Goal: Information Seeking & Learning: Learn about a topic

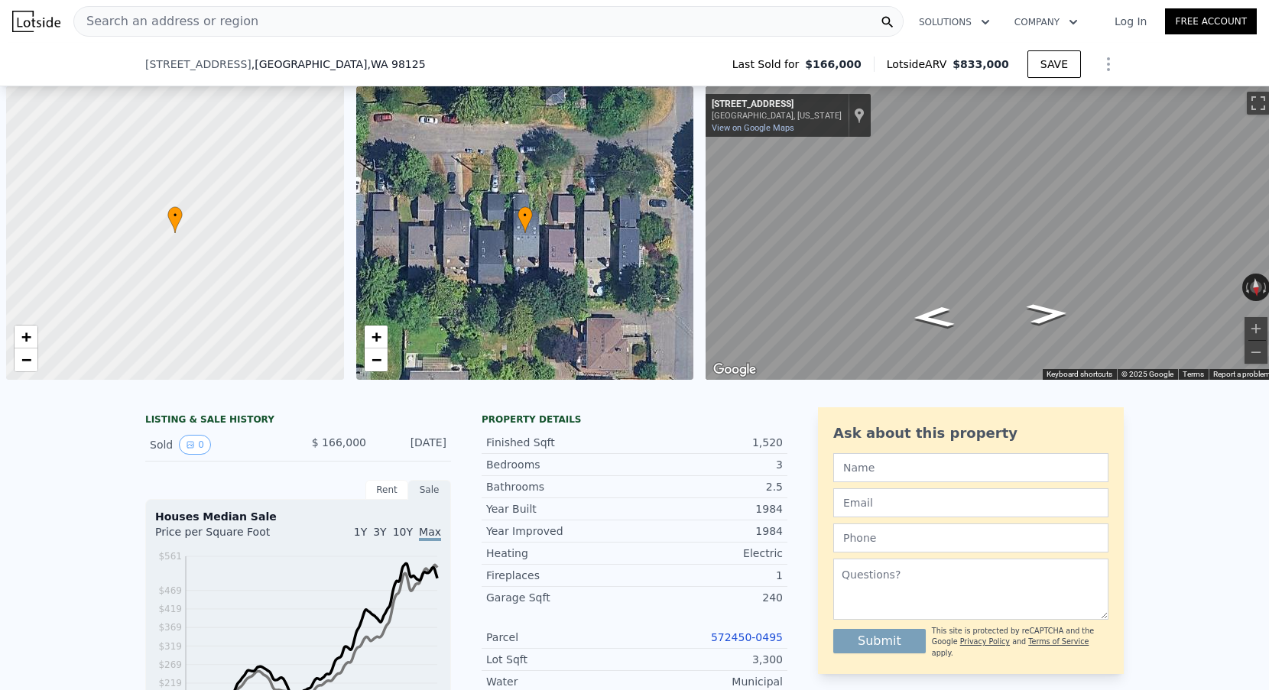
scroll to position [0, 6]
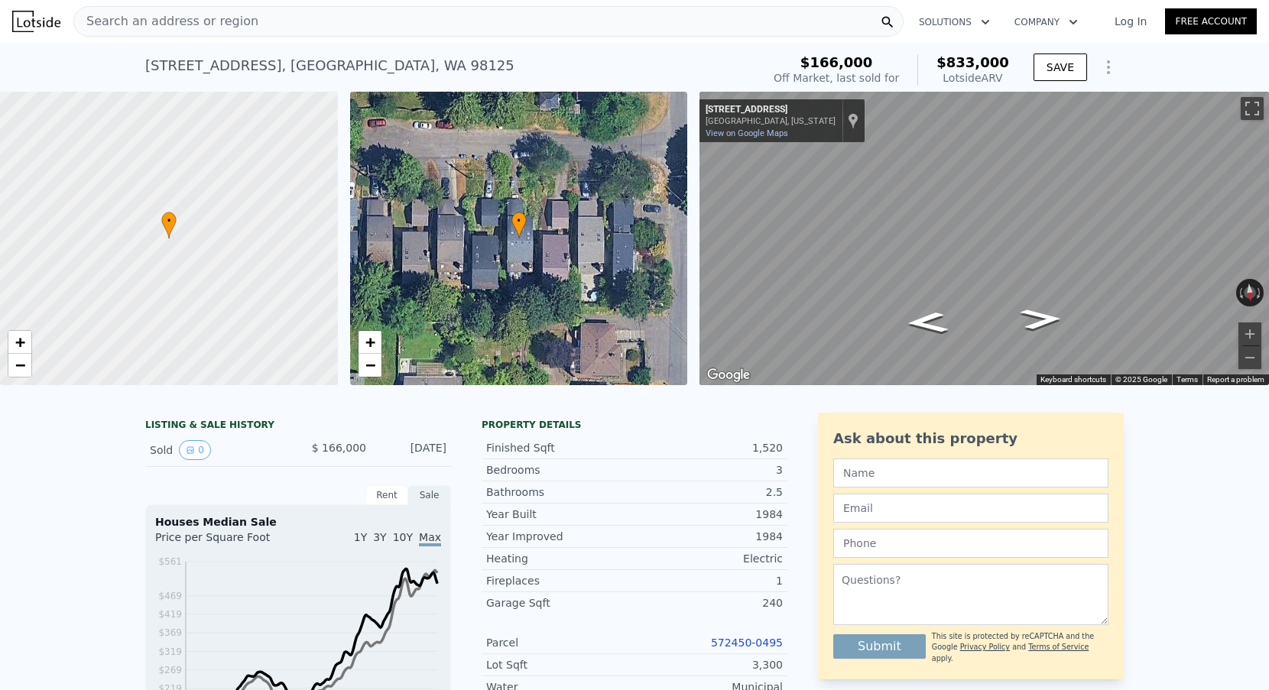
click at [339, 40] on div "Search an address or region Solutions Company Open main menu Log In Free Account" at bounding box center [634, 21] width 1244 height 37
click at [339, 26] on div "Search an address or region" at bounding box center [488, 21] width 830 height 31
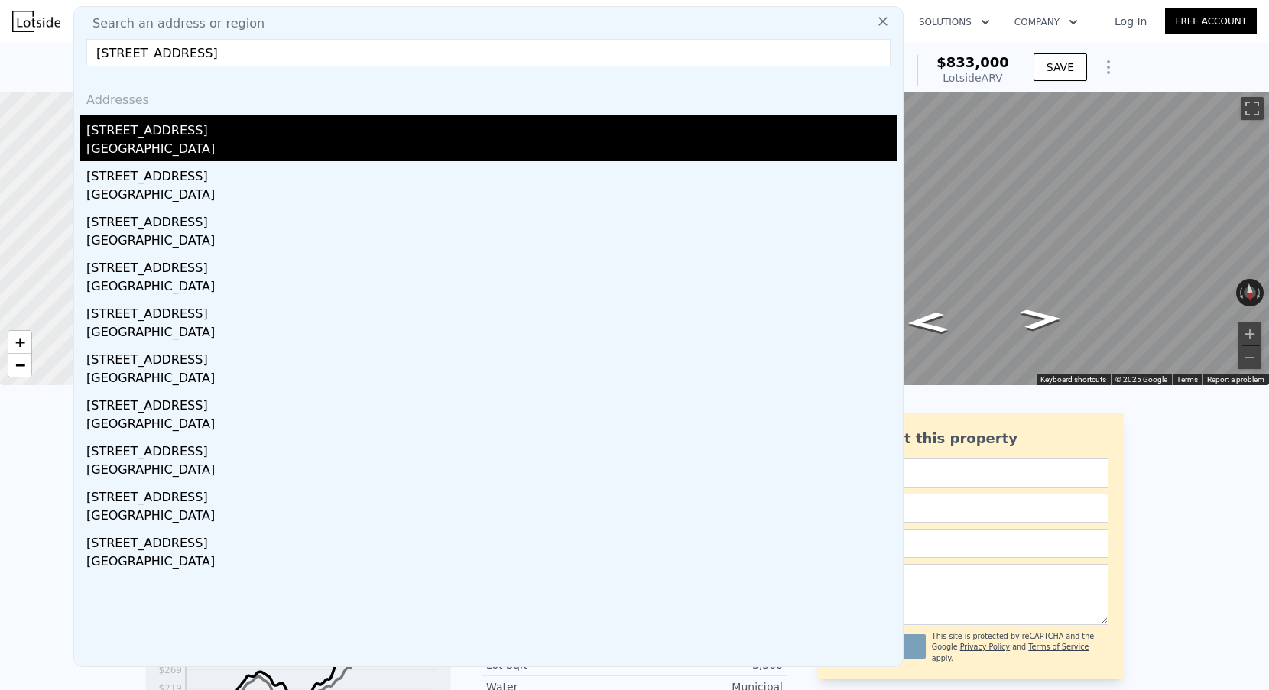
type input "[STREET_ADDRESS]"
click at [178, 139] on div "[STREET_ADDRESS]" at bounding box center [491, 127] width 810 height 24
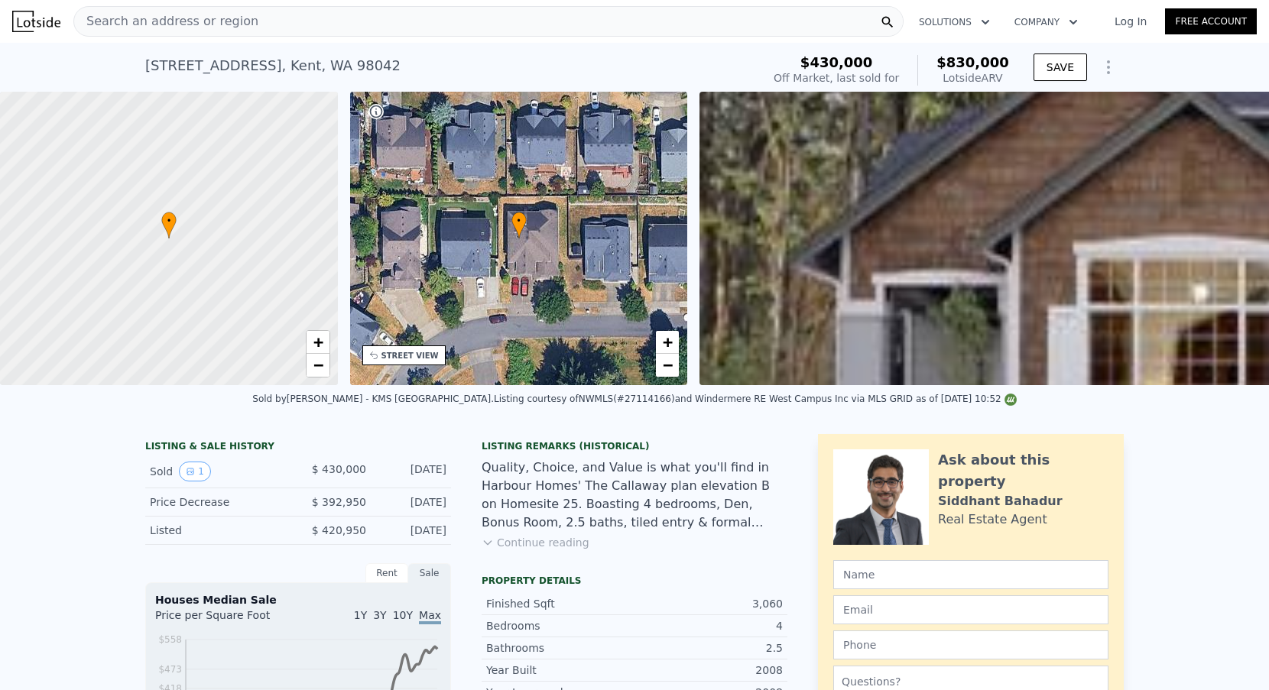
scroll to position [-1, 0]
click at [238, 24] on span "Search an address or region" at bounding box center [166, 21] width 184 height 18
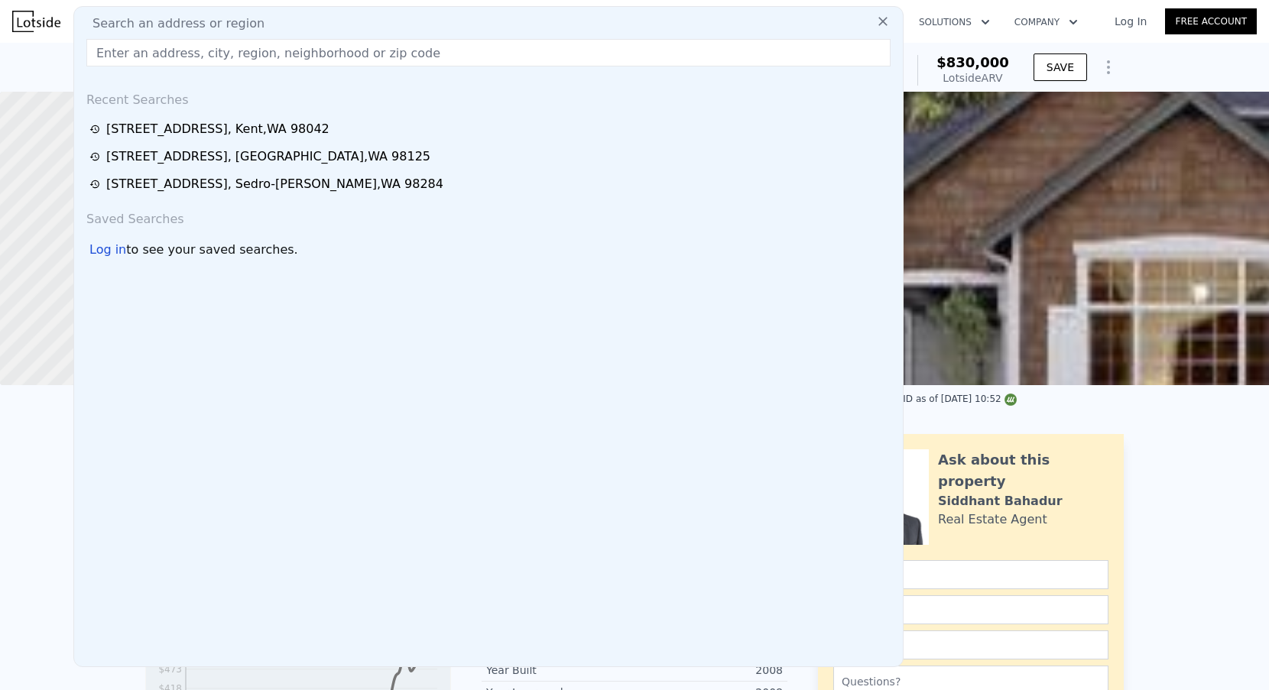
type input "[STREET_ADDRESS][PERSON_NAME]"
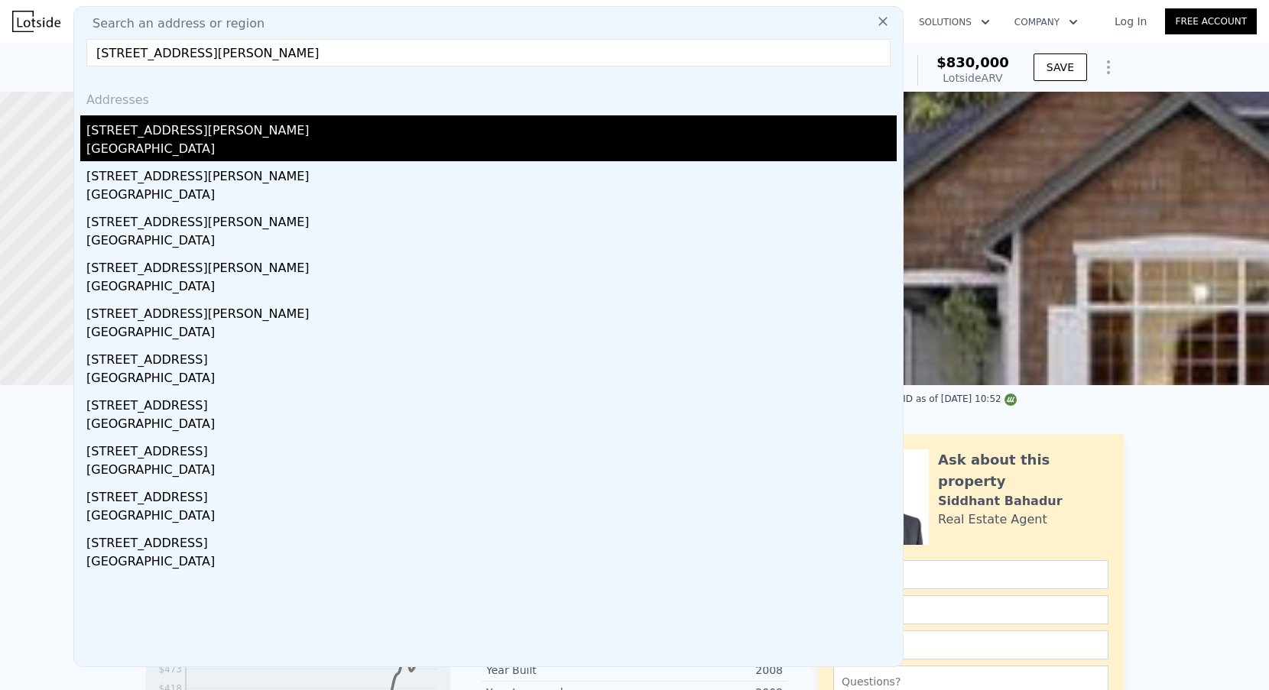
click at [203, 154] on div "[GEOGRAPHIC_DATA]" at bounding box center [491, 150] width 810 height 21
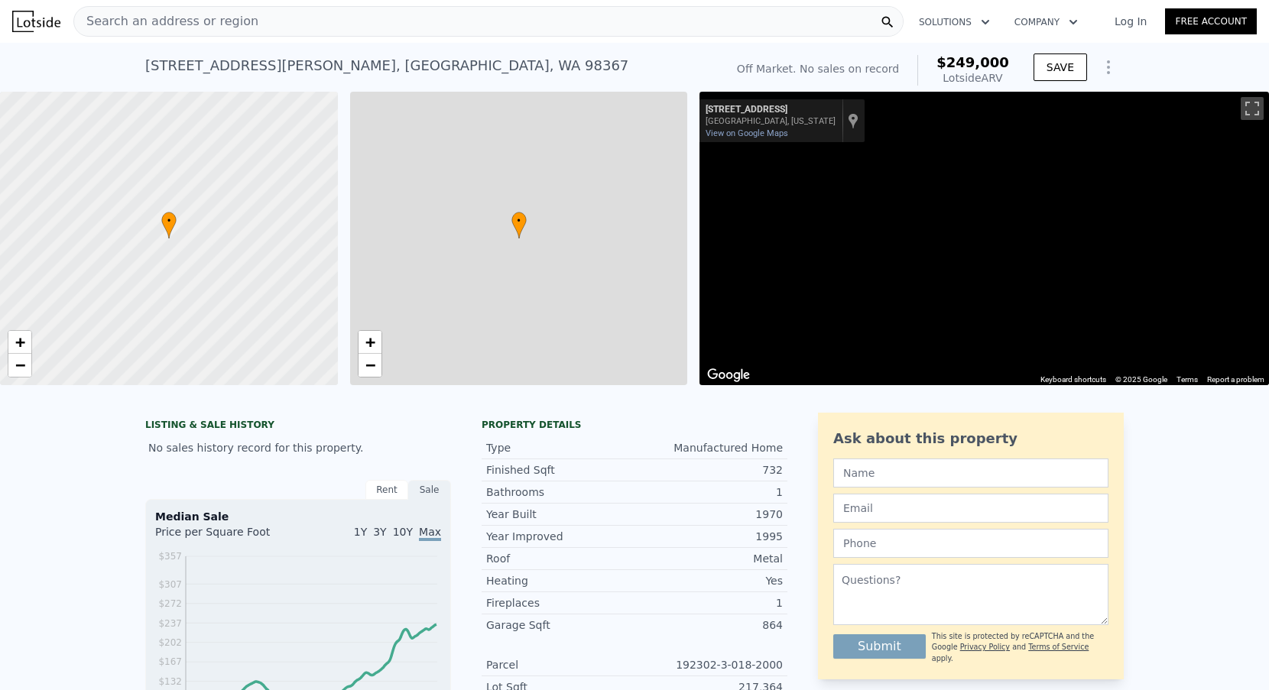
type input "$ 249,000"
type input "4"
type input "2"
type input "1"
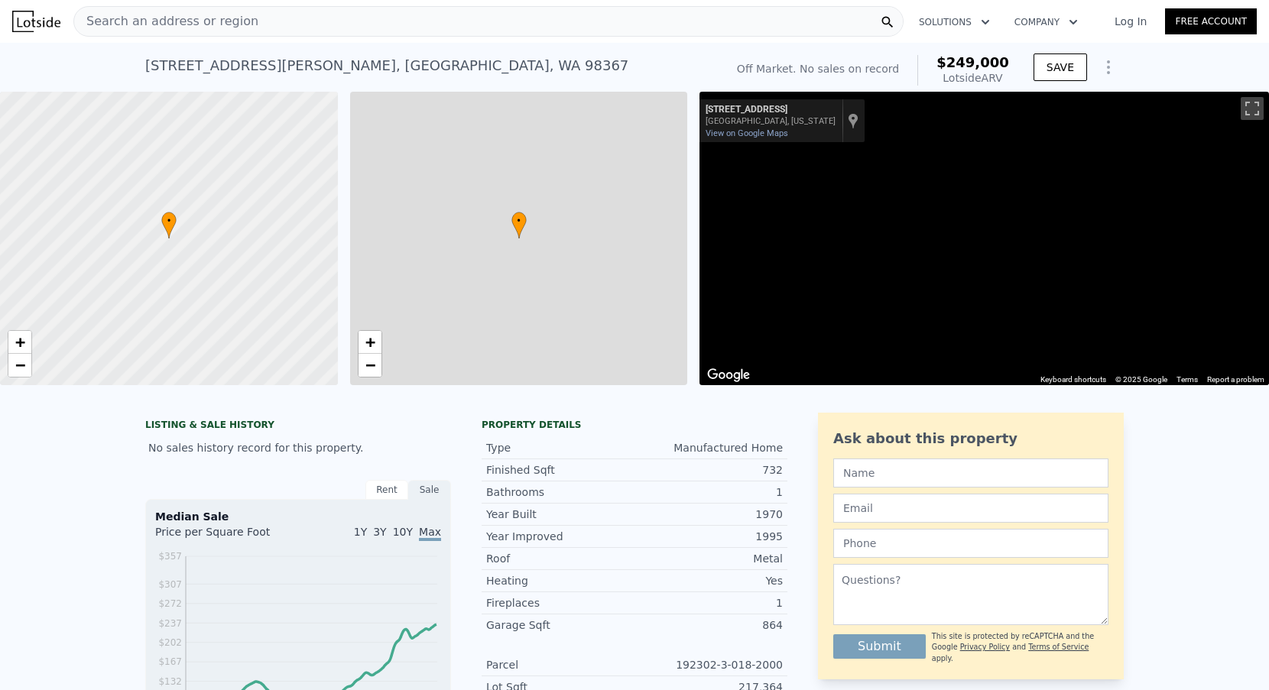
type input "1.75"
type input "784"
type input "924"
type input "$ 30,000"
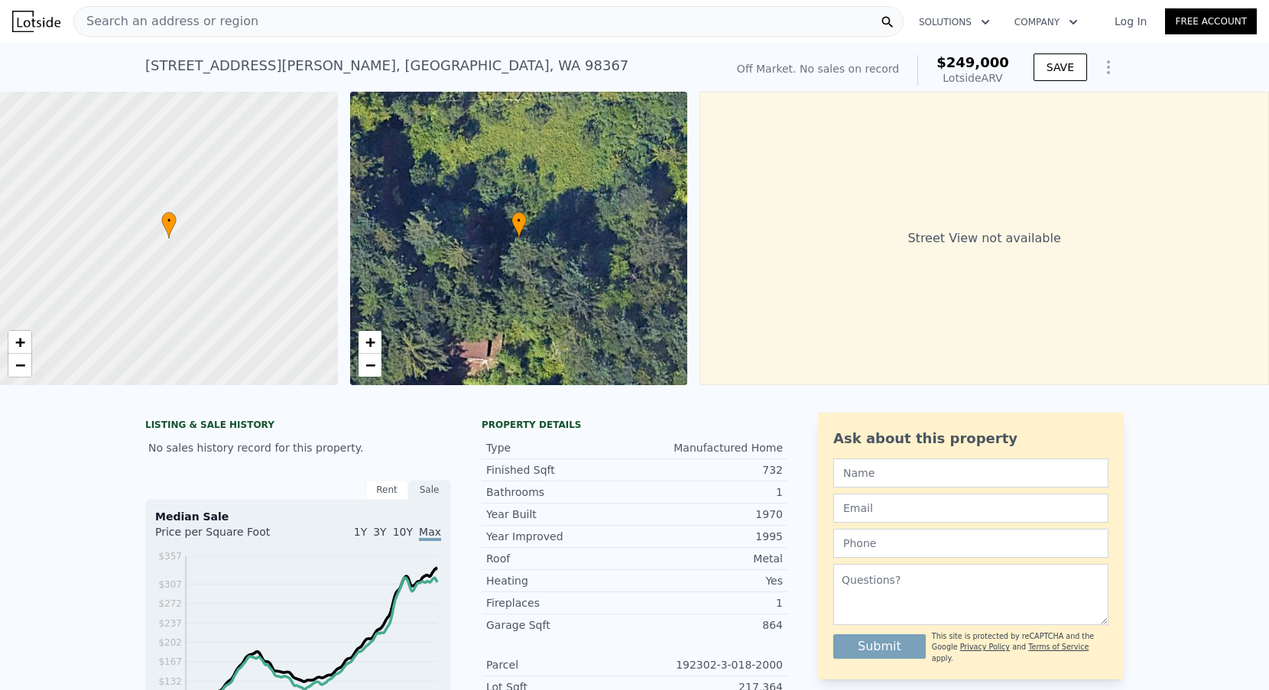
click at [200, 16] on span "Search an address or region" at bounding box center [166, 21] width 184 height 18
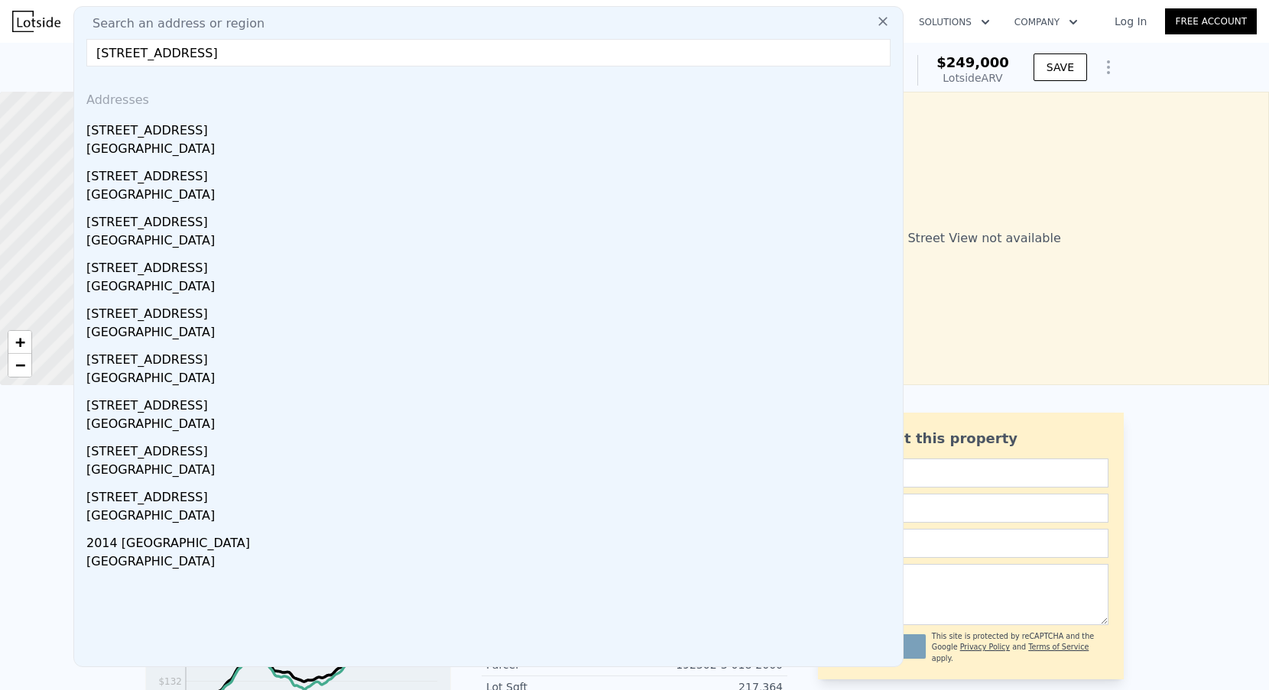
click at [112, 50] on input "[STREET_ADDRESS]" at bounding box center [488, 53] width 804 height 28
type input "[STREET_ADDRESS]"
